Goal: Information Seeking & Learning: Learn about a topic

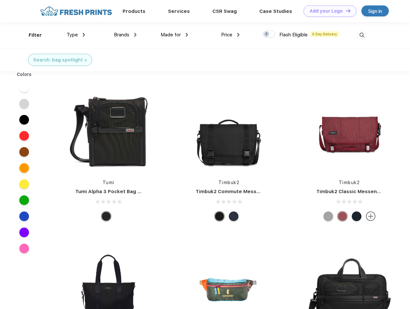
scroll to position [0, 0]
click at [327, 11] on link "Add your Logo Design Tool" at bounding box center [329, 10] width 53 height 11
click at [0, 0] on div "Design Tool" at bounding box center [0, 0] width 0 height 0
click at [345, 11] on link "Add your Logo Design Tool" at bounding box center [329, 10] width 53 height 11
click at [31, 35] on div "Filter" at bounding box center [35, 35] width 13 height 7
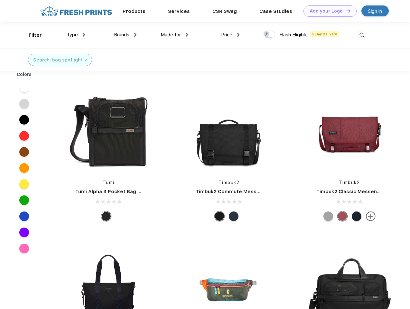
click at [76, 35] on span "Type" at bounding box center [72, 35] width 11 height 6
click at [125, 35] on span "Brands" at bounding box center [121, 35] width 15 height 6
click at [174, 35] on span "Made for" at bounding box center [170, 35] width 20 height 6
click at [230, 35] on span "Price" at bounding box center [226, 35] width 11 height 6
click at [269, 34] on div at bounding box center [268, 34] width 13 height 7
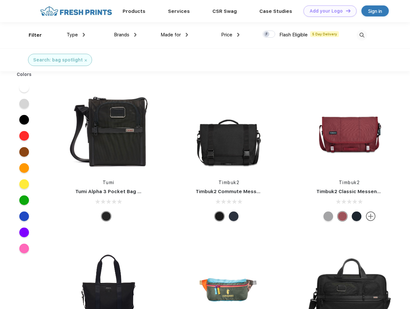
click at [267, 34] on input "checkbox" at bounding box center [264, 32] width 4 height 4
click at [362, 35] on img at bounding box center [361, 35] width 11 height 11
